Goal: Task Accomplishment & Management: Complete application form

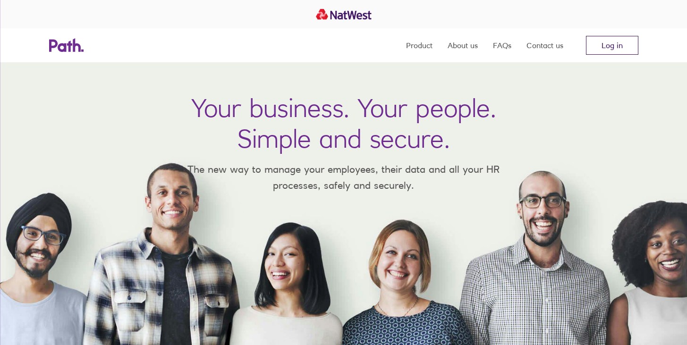
click at [628, 45] on link "Log in" at bounding box center [612, 45] width 52 height 19
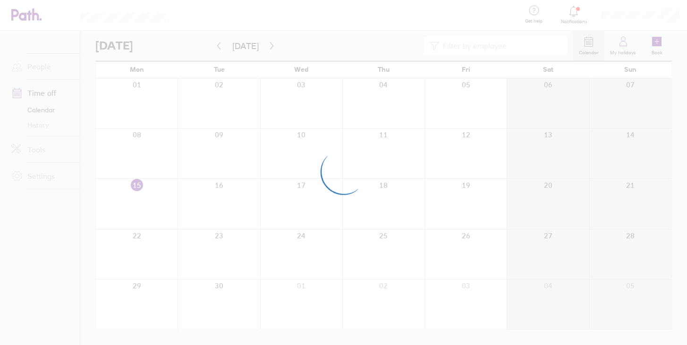
click at [317, 49] on div at bounding box center [343, 172] width 687 height 345
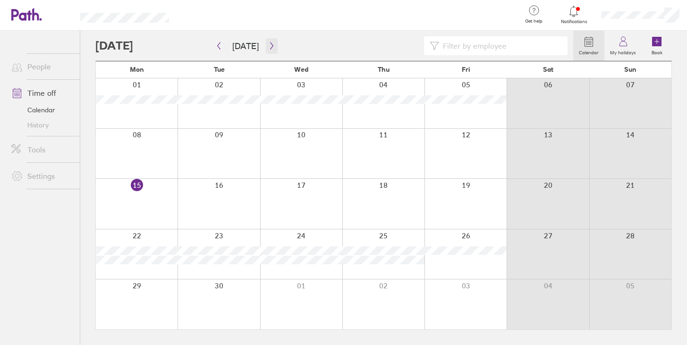
click at [268, 47] on icon "button" at bounding box center [271, 46] width 7 height 8
click at [474, 315] on div at bounding box center [466, 305] width 82 height 50
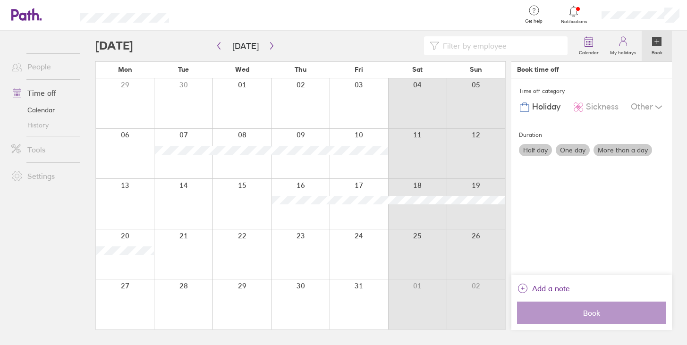
click at [532, 151] on label "Half day" at bounding box center [535, 150] width 33 height 12
click at [0, 0] on input "Half day" at bounding box center [0, 0] width 0 height 0
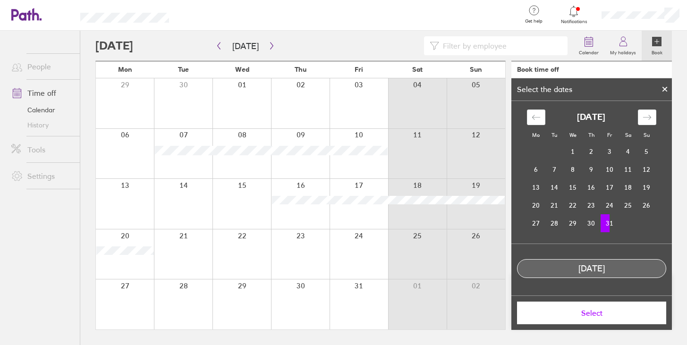
click at [596, 315] on span "Select" at bounding box center [592, 313] width 136 height 8
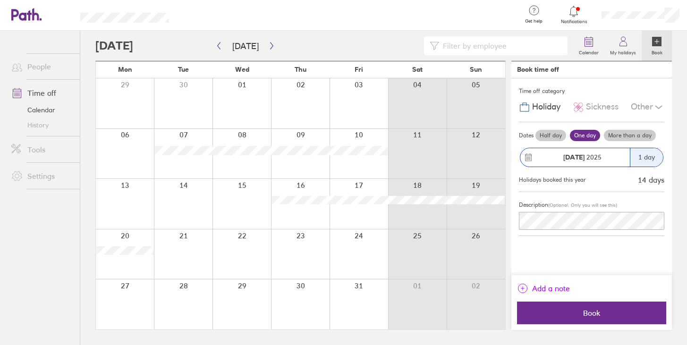
click at [546, 291] on span "Add a note" at bounding box center [551, 288] width 38 height 15
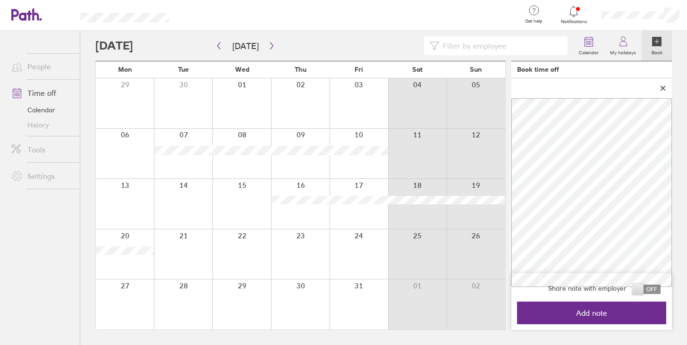
click at [644, 290] on span at bounding box center [646, 289] width 28 height 9
click at [661, 292] on input "checkbox" at bounding box center [661, 292] width 0 height 0
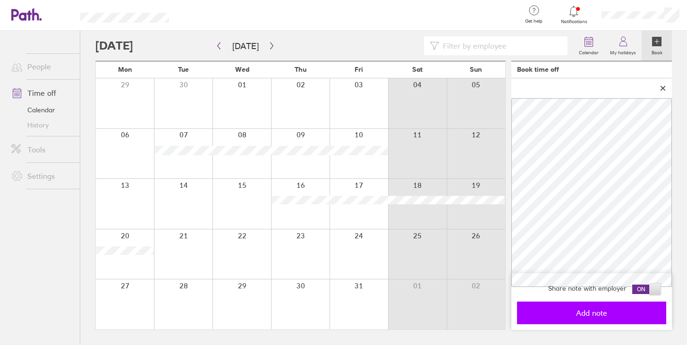
click at [631, 310] on span "Add note" at bounding box center [592, 313] width 136 height 8
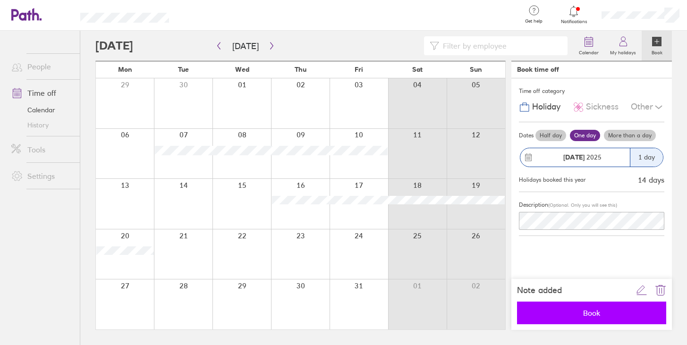
click at [581, 315] on span "Book" at bounding box center [592, 313] width 136 height 8
